Goal: Information Seeking & Learning: Learn about a topic

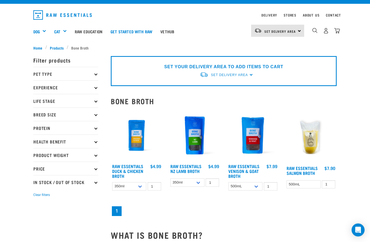
scroll to position [10, 0]
click at [136, 190] on select "350ml Bulk (40 pack)" at bounding box center [129, 186] width 34 height 8
select select "696497"
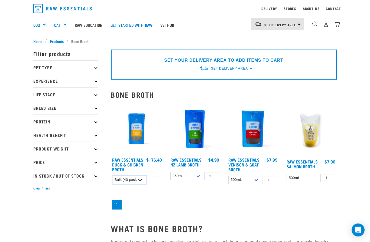
scroll to position [16, 0]
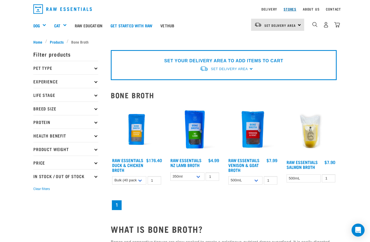
click at [290, 9] on link "Stores" at bounding box center [289, 9] width 13 height 2
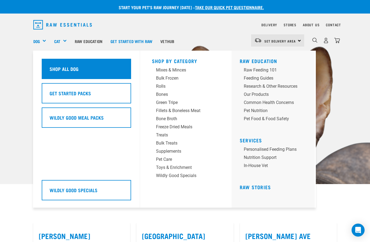
click at [94, 74] on div "Shop All Dog" at bounding box center [86, 69] width 89 height 20
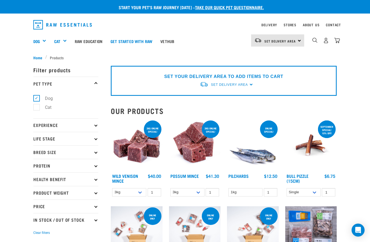
click at [93, 142] on p "Life Stage" at bounding box center [65, 139] width 65 height 14
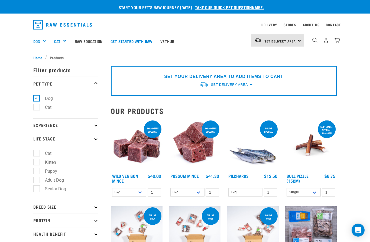
click at [40, 182] on label "Adult Dog" at bounding box center [51, 180] width 30 height 7
click at [37, 181] on input "Adult Dog" at bounding box center [35, 179] width 4 height 4
checkbox input "true"
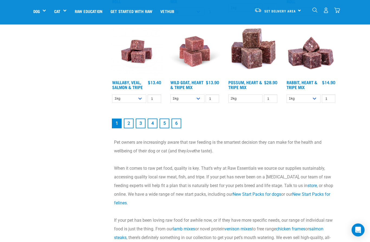
scroll to position [692, 0]
click at [128, 128] on link "2" at bounding box center [129, 124] width 10 height 10
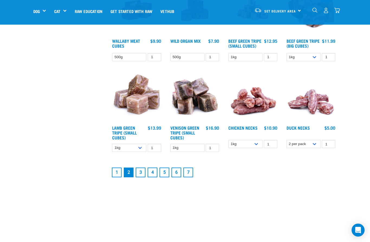
scroll to position [626, 0]
click at [140, 177] on link "3" at bounding box center [141, 172] width 10 height 10
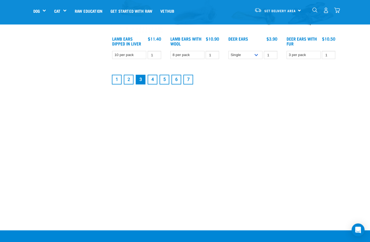
scroll to position [712, 0]
